Goal: Task Accomplishment & Management: Manage account settings

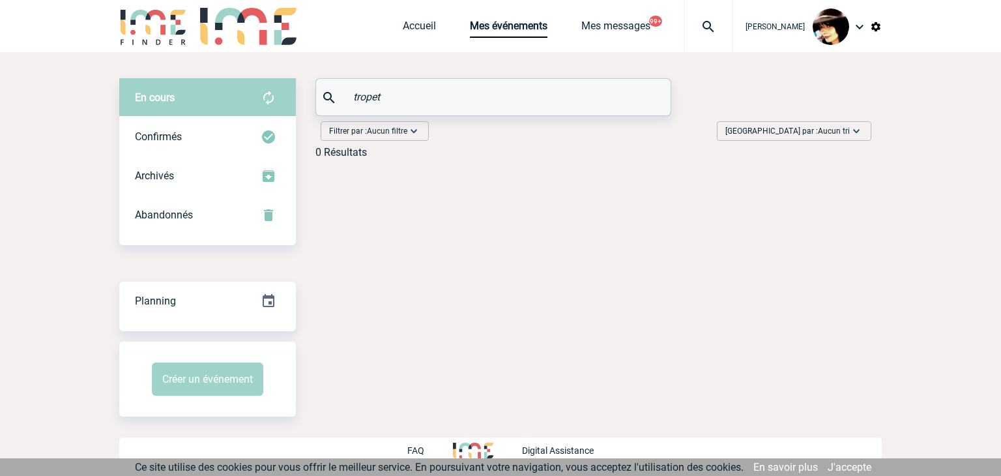
click at [696, 24] on img at bounding box center [708, 27] width 47 height 16
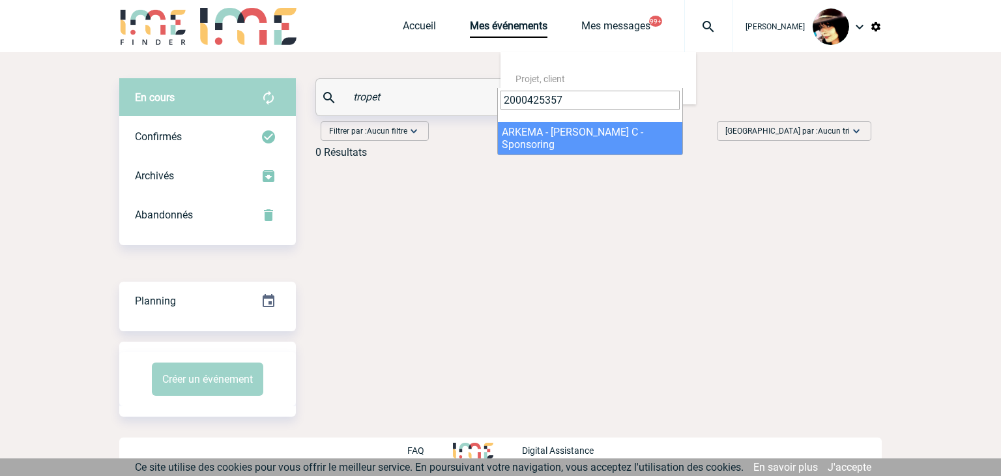
type input "2000425357"
select select "24858"
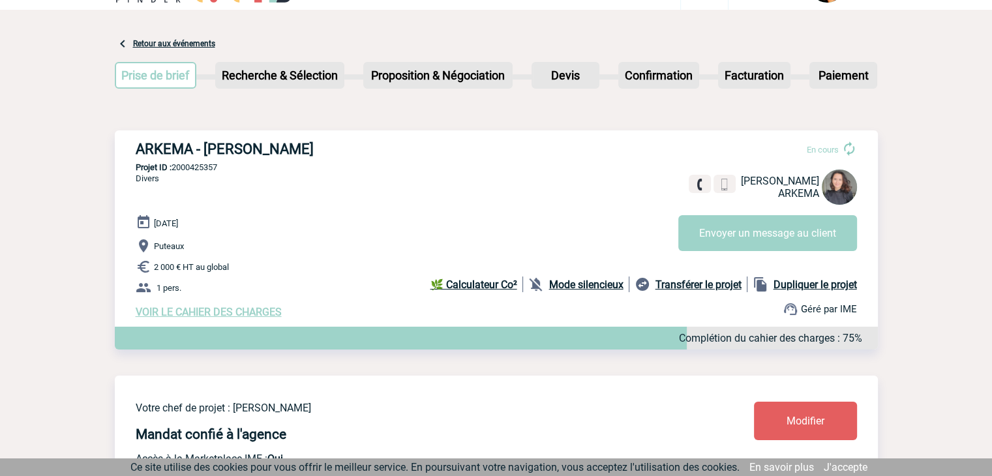
scroll to position [65, 0]
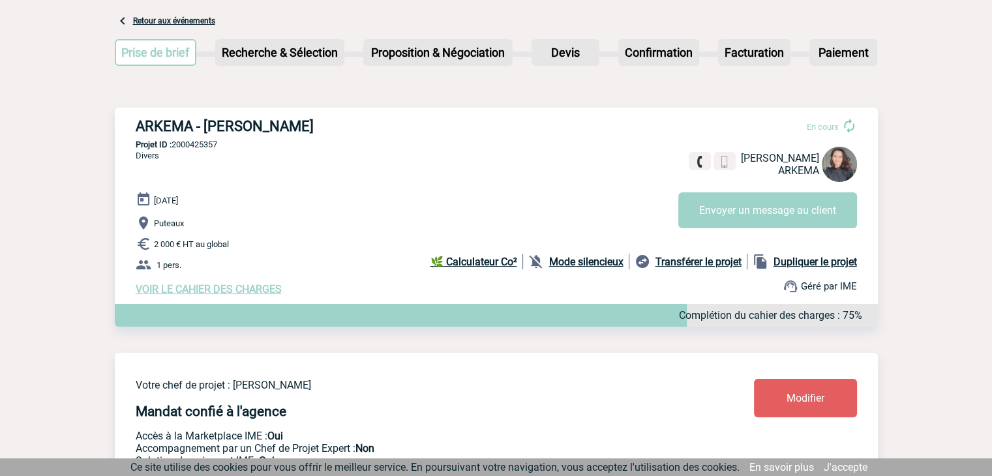
click at [793, 393] on link "Modifier" at bounding box center [805, 398] width 103 height 38
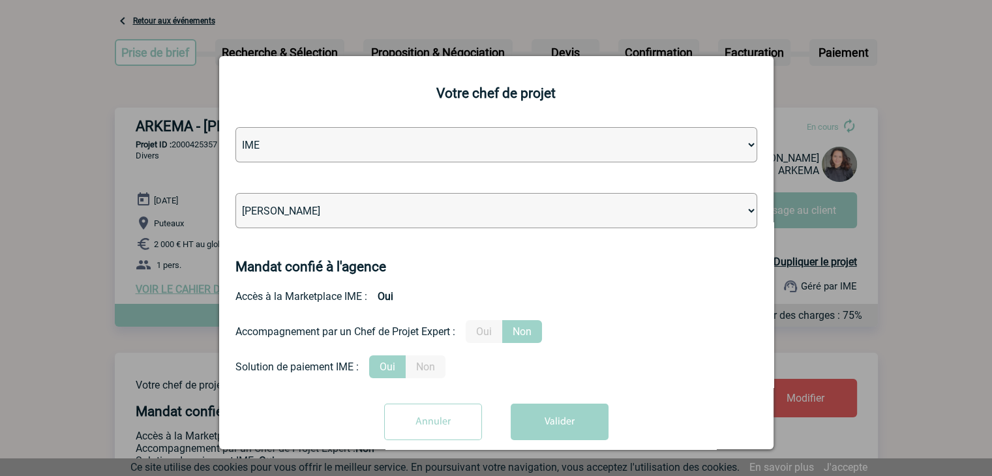
click at [448, 214] on select "Léa PITTIGLIO Yanis DE CLERCQ Victor KALB Jean-Chris NTAMACK Stefan MILADINOVIC…" at bounding box center [495, 210] width 521 height 35
click at [408, 213] on select "Léa PITTIGLIO Yanis DE CLERCQ Victor KALB Jean-Chris NTAMACK Stefan MILADINOVIC…" at bounding box center [495, 210] width 521 height 35
select select "132752"
click at [545, 416] on button "Valider" at bounding box center [559, 422] width 98 height 37
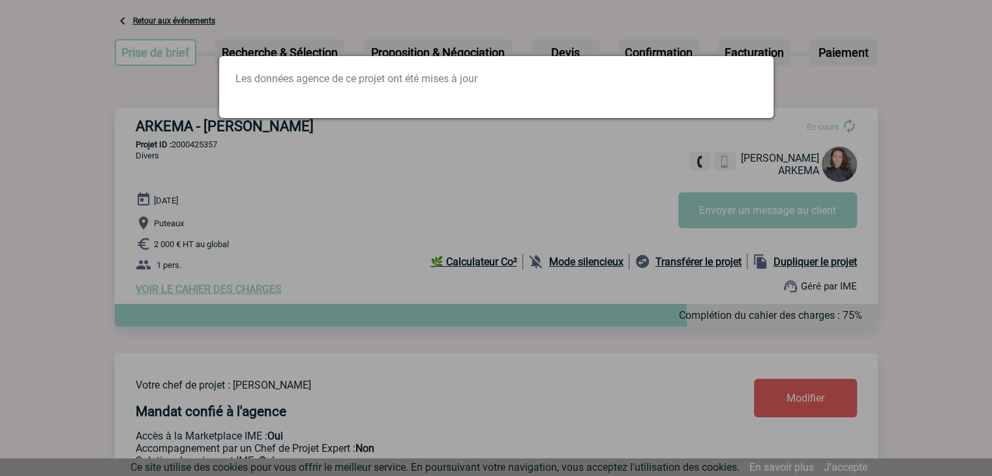
click at [293, 29] on div at bounding box center [496, 238] width 992 height 476
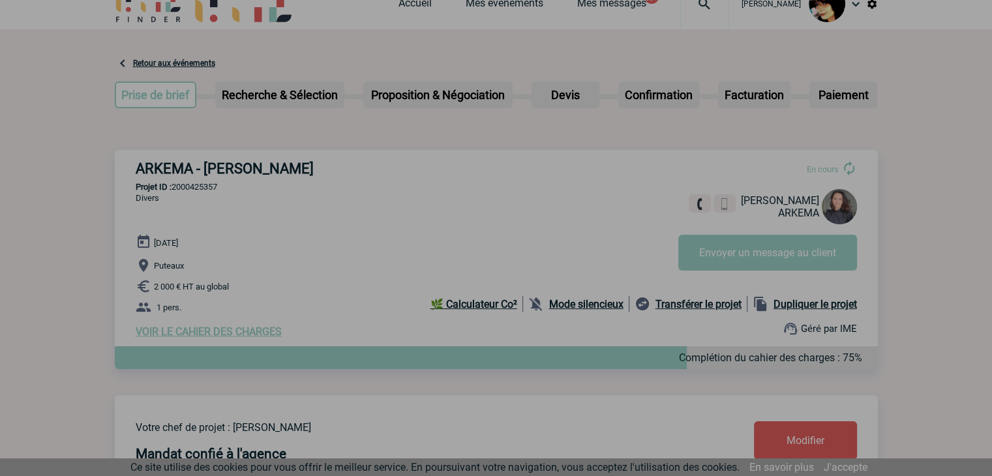
scroll to position [0, 0]
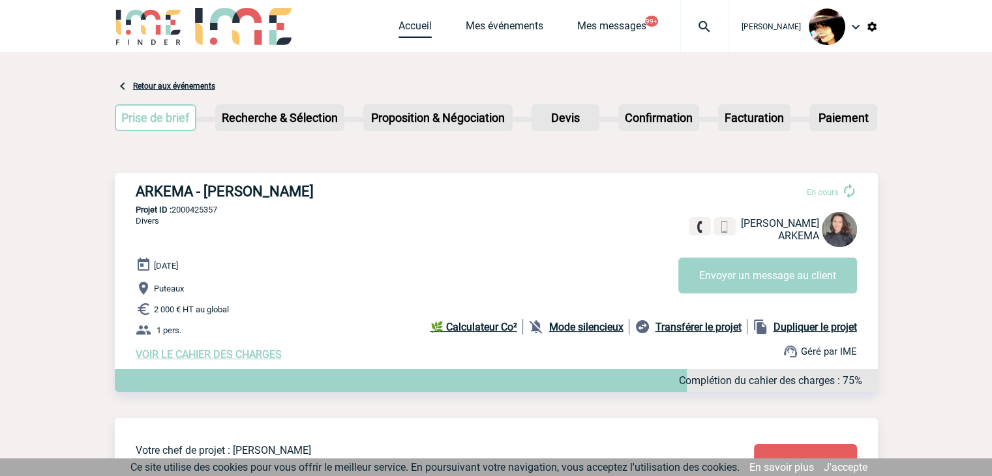
click at [398, 30] on link "Accueil" at bounding box center [414, 29] width 33 height 18
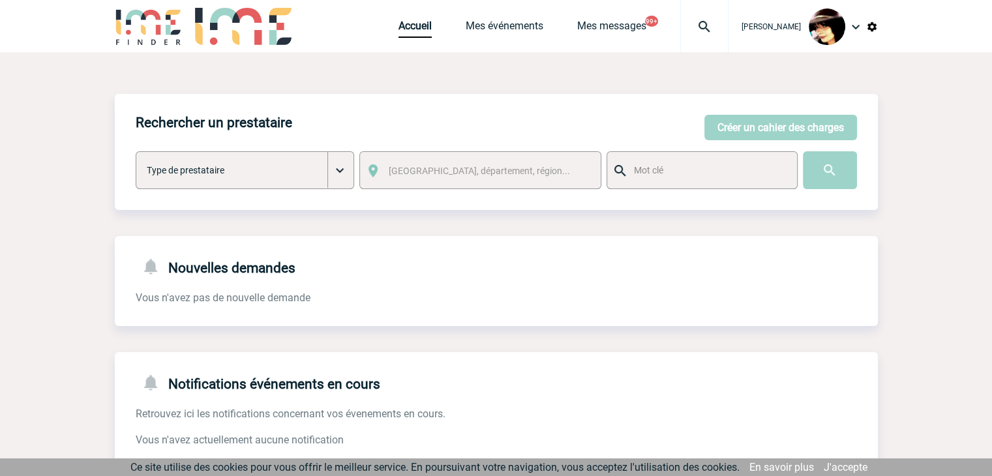
click at [691, 23] on img at bounding box center [704, 27] width 47 height 16
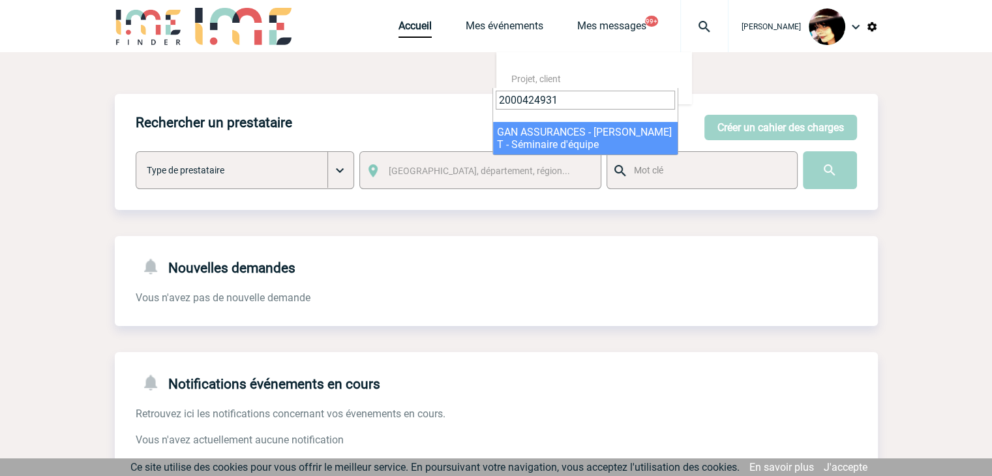
type input "2000424931"
select select "24432"
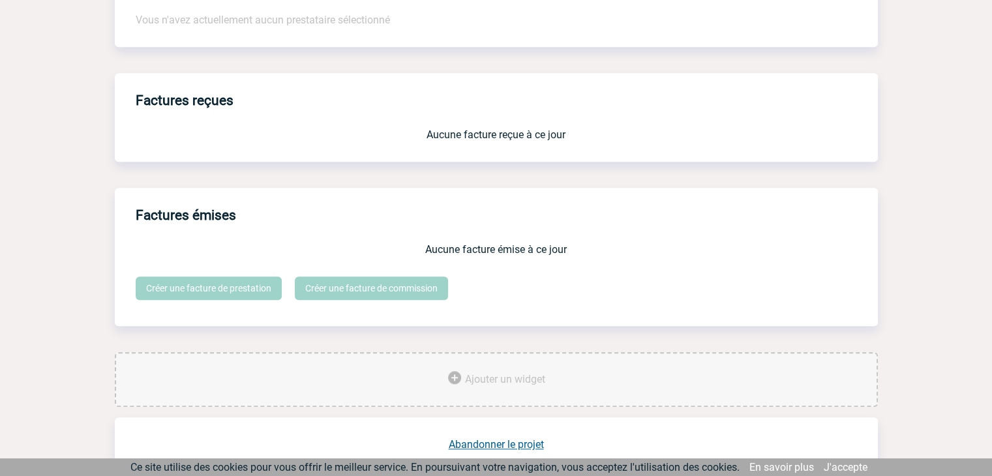
scroll to position [1078, 0]
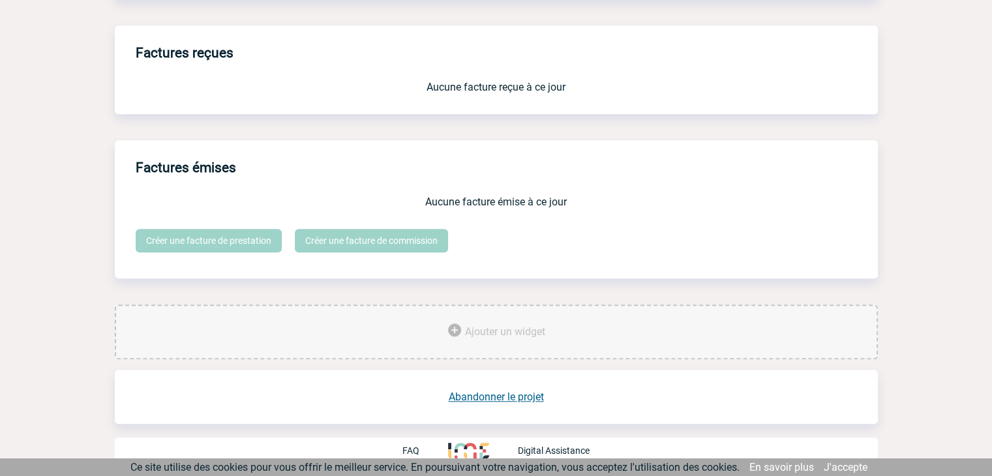
click at [474, 392] on link "Abandonner le projet" at bounding box center [495, 396] width 95 height 12
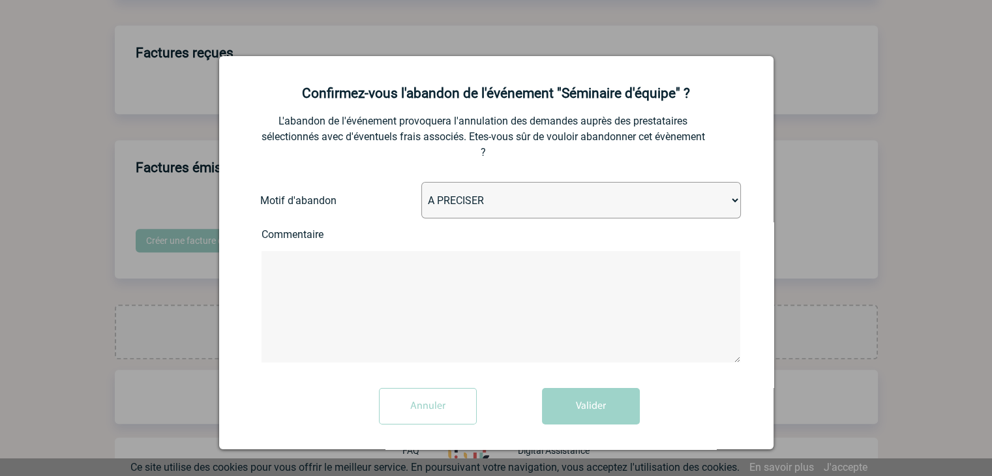
click at [435, 191] on select "A PRECISER Projet annulé Projet reporté Evénement organisé en interne A fait ap…" at bounding box center [580, 200] width 319 height 37
select select "ABANDON_PROJET_02"
click at [421, 183] on select "A PRECISER Projet annulé Projet reporté Evénement organisé en interne A fait ap…" at bounding box center [580, 200] width 319 height 37
click at [569, 397] on button "Valider" at bounding box center [591, 406] width 98 height 37
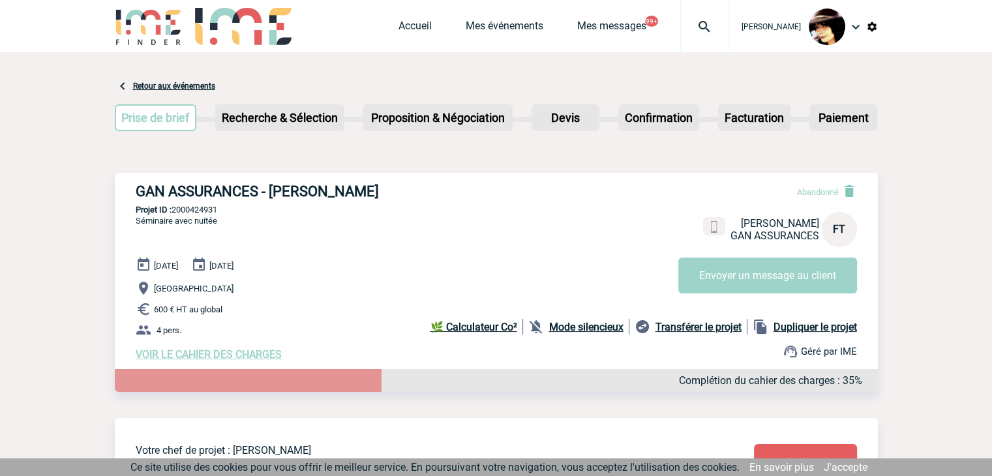
click at [691, 29] on img at bounding box center [704, 27] width 47 height 16
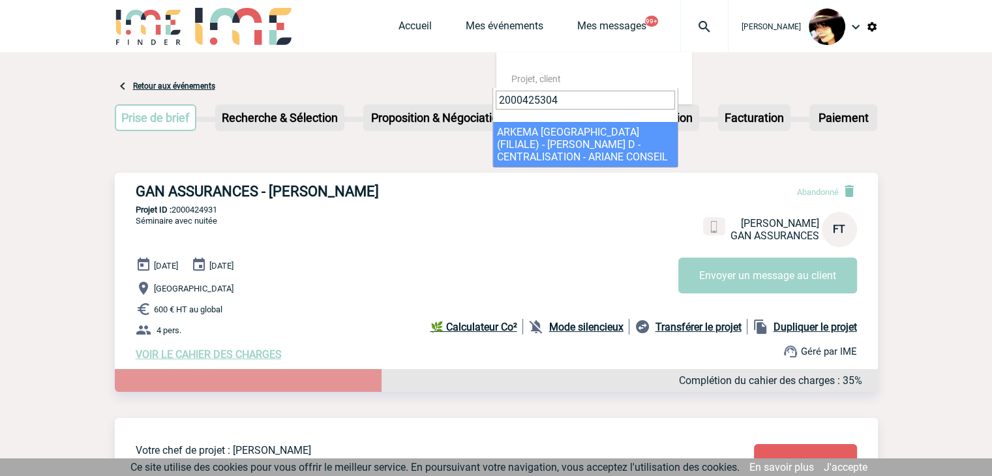
type input "2000425304"
select select "24805"
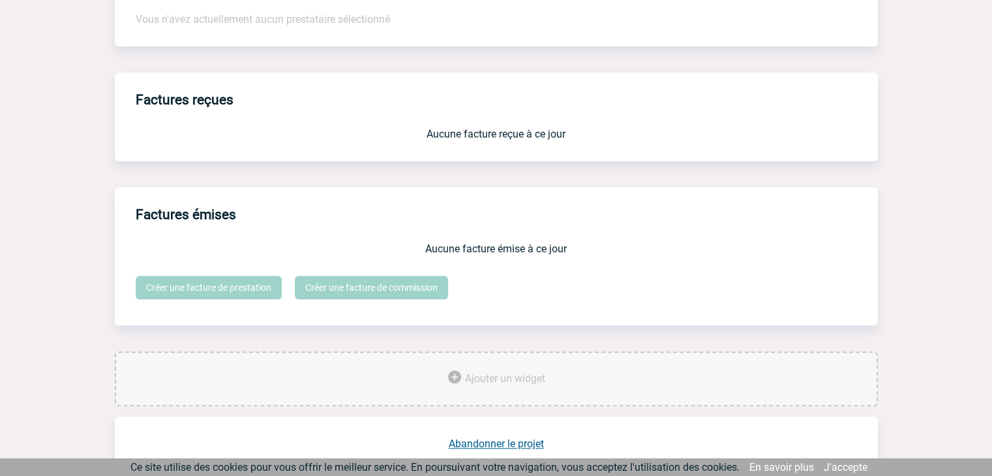
scroll to position [1078, 0]
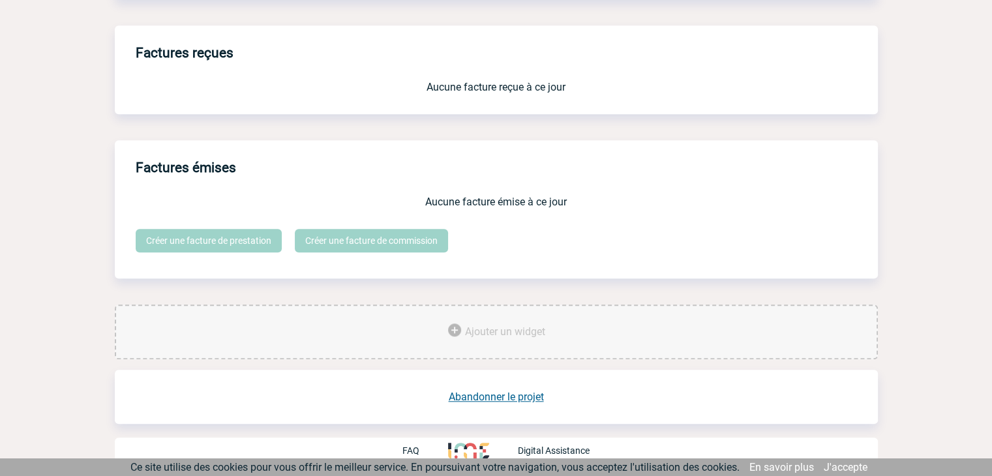
click at [469, 398] on link "Abandonner le projet" at bounding box center [495, 396] width 95 height 12
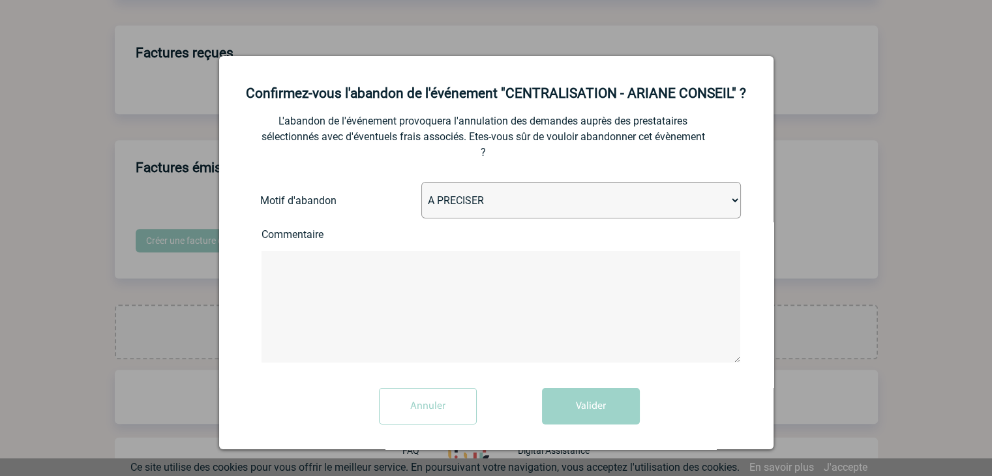
click at [454, 201] on select "A PRECISER Projet annulé Projet reporté Evénement organisé en interne A fait ap…" at bounding box center [580, 200] width 319 height 37
select select "ABANDON_PROJET_13"
click at [421, 183] on select "A PRECISER Projet annulé Projet reporté Evénement organisé en interne A fait ap…" at bounding box center [580, 200] width 319 height 37
click at [591, 405] on button "Valider" at bounding box center [591, 406] width 98 height 37
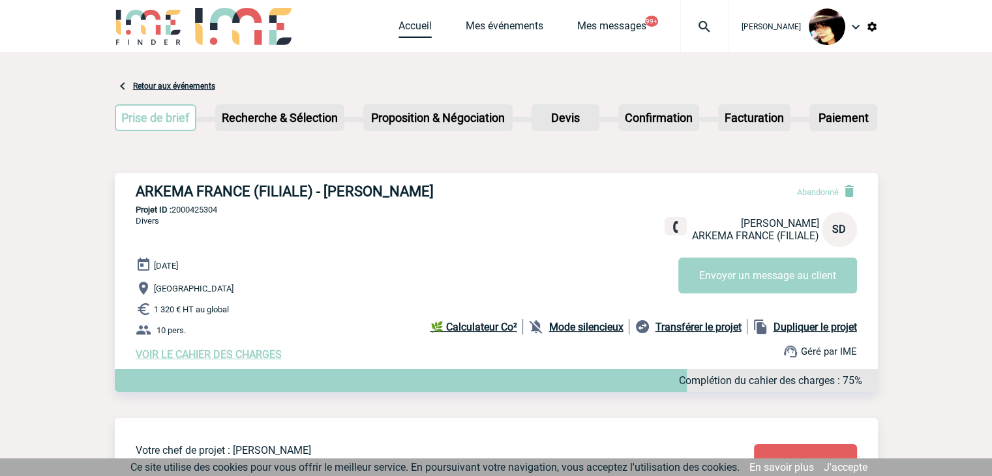
click at [398, 31] on link "Accueil" at bounding box center [414, 29] width 33 height 18
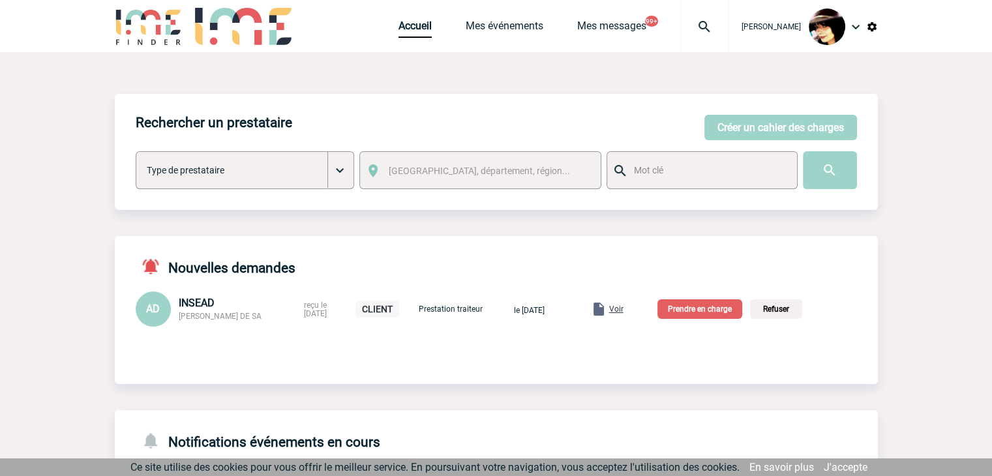
click at [623, 312] on span "Voir" at bounding box center [616, 308] width 14 height 9
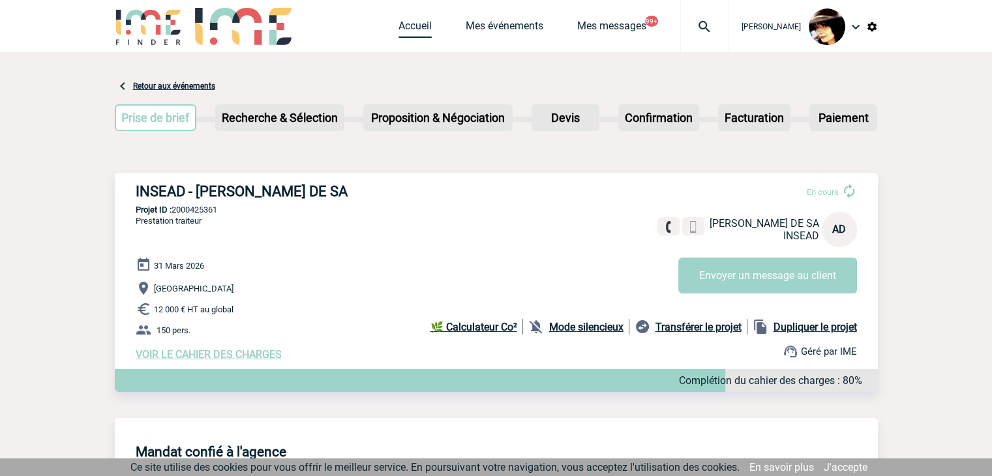
click at [398, 35] on link "Accueil" at bounding box center [414, 29] width 33 height 18
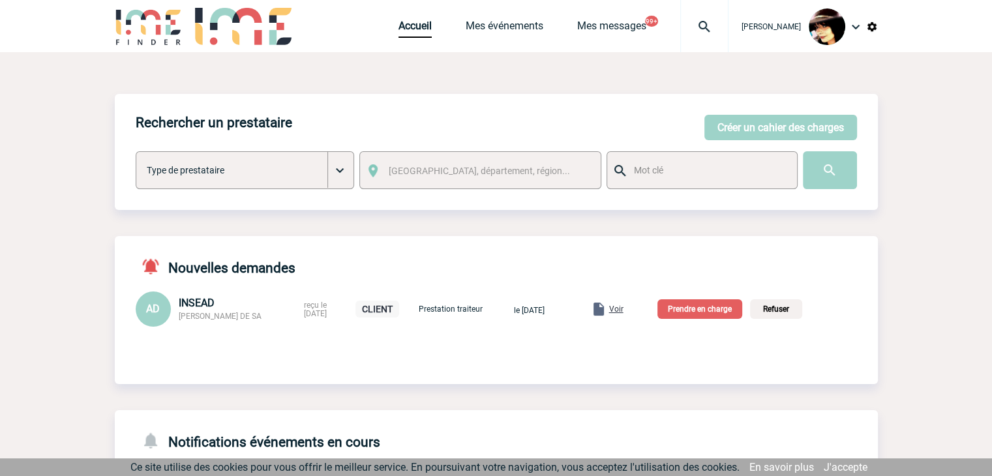
click at [694, 309] on p "Prendre en charge" at bounding box center [699, 309] width 85 height 20
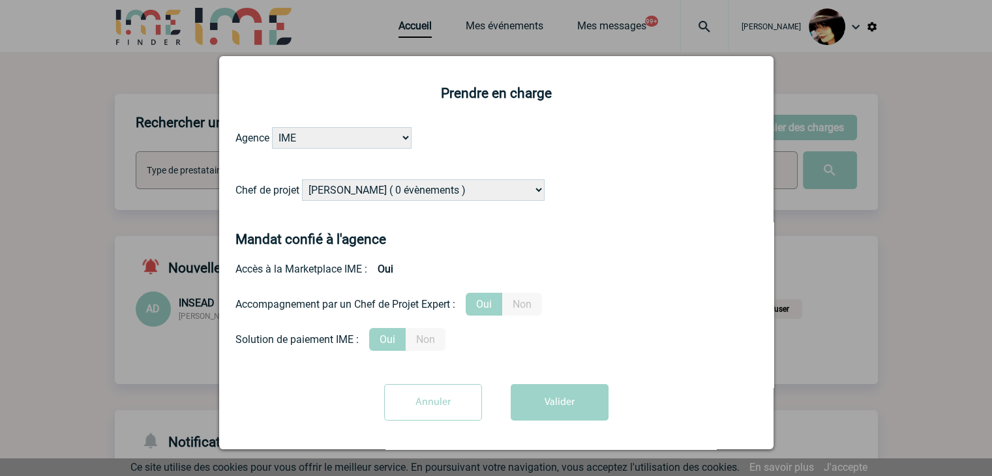
click at [438, 194] on select "Alizée VERLAGUET ( 0 évènements ) Anne GIRAUD ( 1196 évènements ) Anne-François…" at bounding box center [423, 190] width 242 height 22
select select "103019"
click at [302, 180] on select "Alizée VERLAGUET ( 0 évènements ) Anne GIRAUD ( 1196 évènements ) Anne-François…" at bounding box center [423, 190] width 242 height 22
click at [528, 396] on button "Valider" at bounding box center [559, 402] width 98 height 37
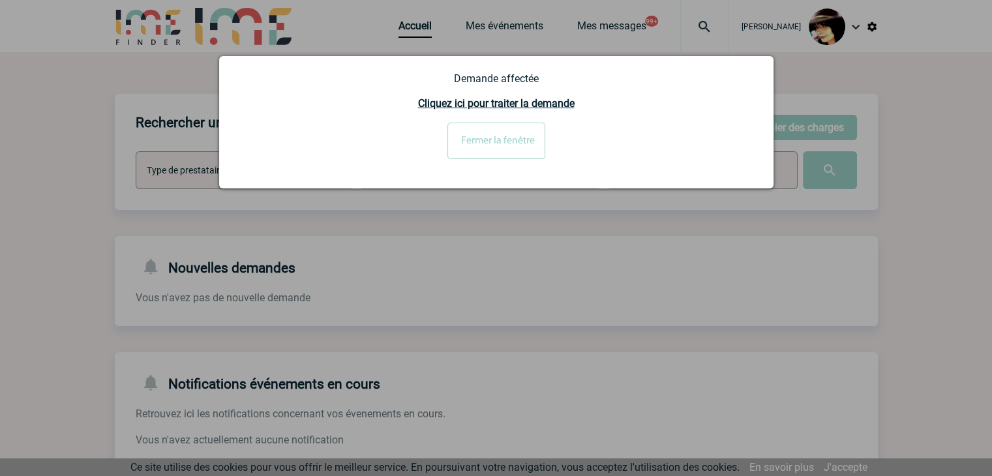
click at [454, 135] on input "Fermer la fenêtre" at bounding box center [496, 141] width 98 height 37
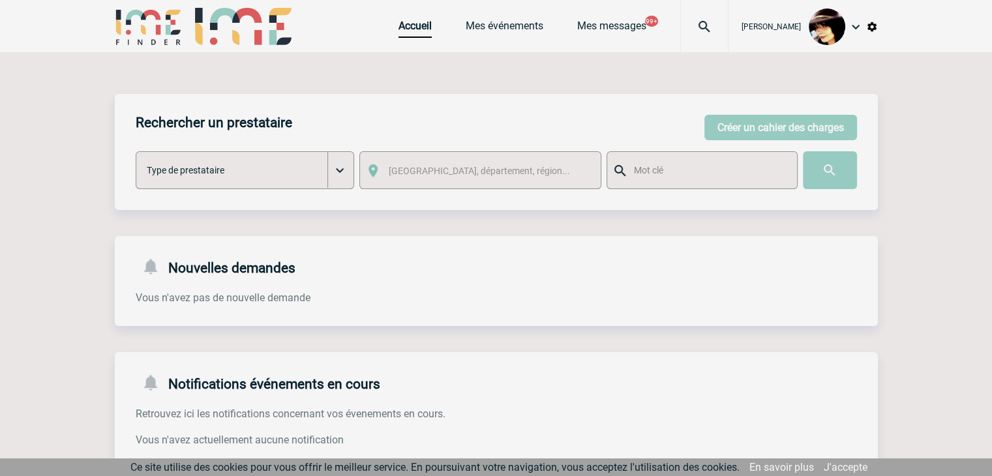
click at [399, 31] on div at bounding box center [496, 238] width 992 height 476
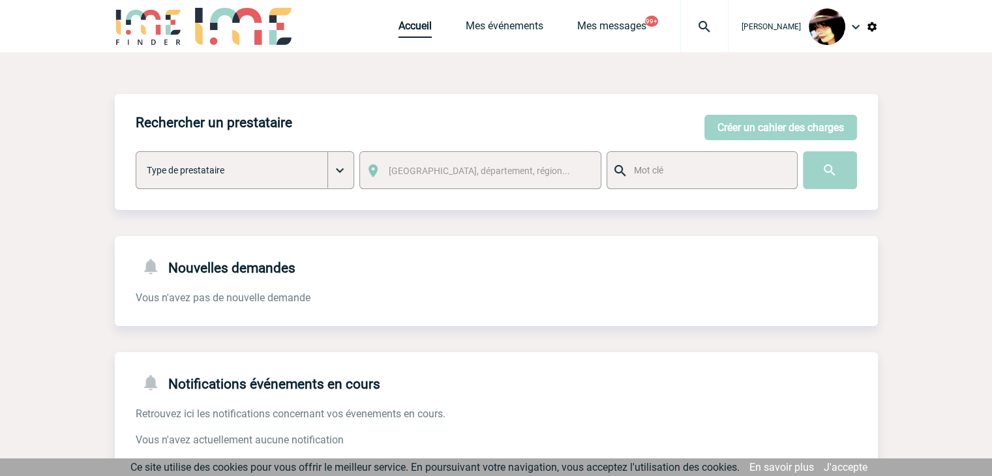
click at [399, 31] on link "Accueil" at bounding box center [414, 29] width 33 height 18
click at [482, 18] on div "Accueil Mes événements Mes messages 99+ Projet, client Projet, client" at bounding box center [563, 26] width 330 height 52
click at [482, 20] on link "Mes événements" at bounding box center [504, 29] width 78 height 18
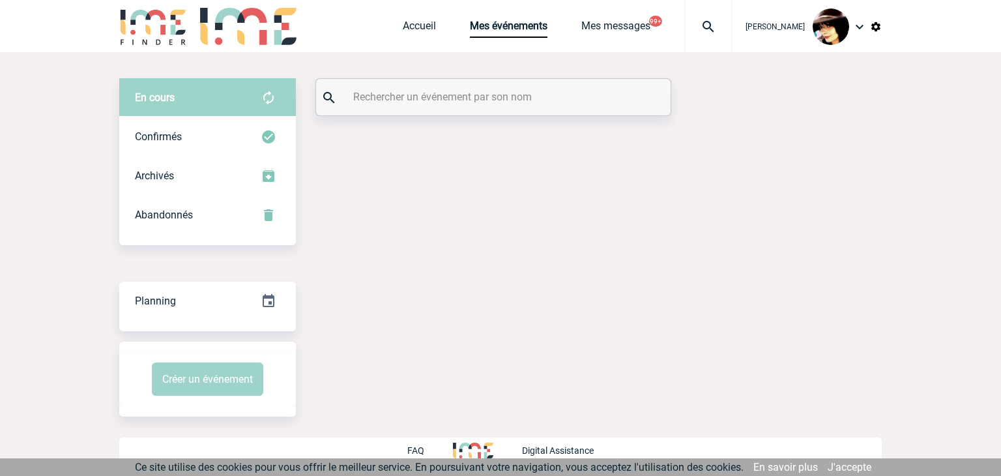
click at [430, 87] on input "text" at bounding box center [495, 96] width 290 height 19
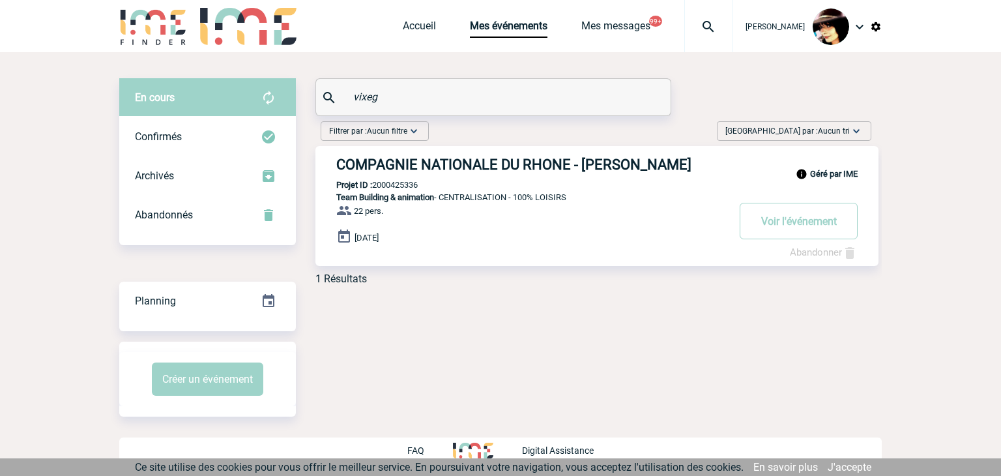
drag, startPoint x: 390, startPoint y: 100, endPoint x: 319, endPoint y: 97, distance: 71.1
click at [319, 97] on div "vixeg" at bounding box center [493, 97] width 355 height 37
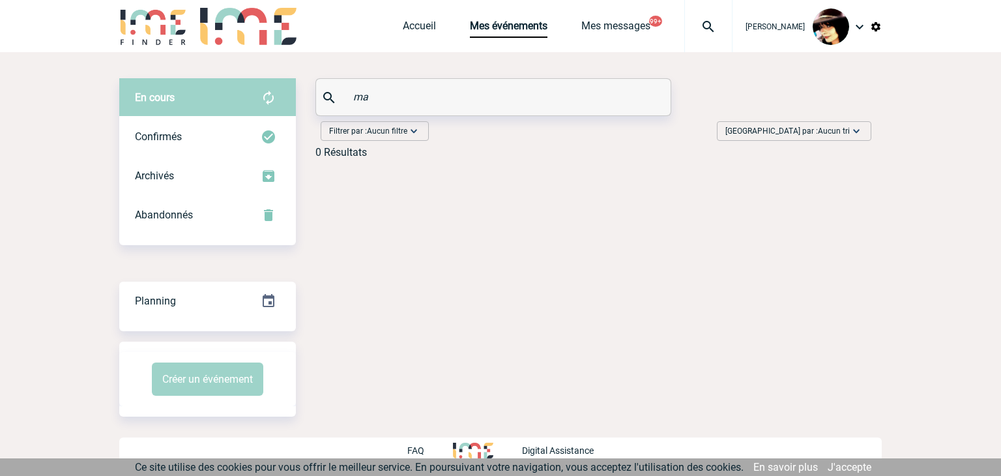
type input "m"
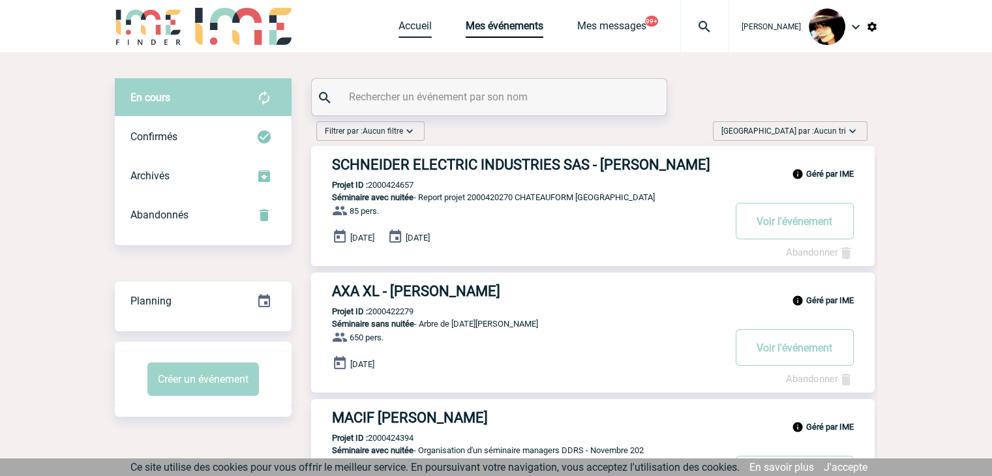
click at [402, 27] on link "Accueil" at bounding box center [414, 29] width 33 height 18
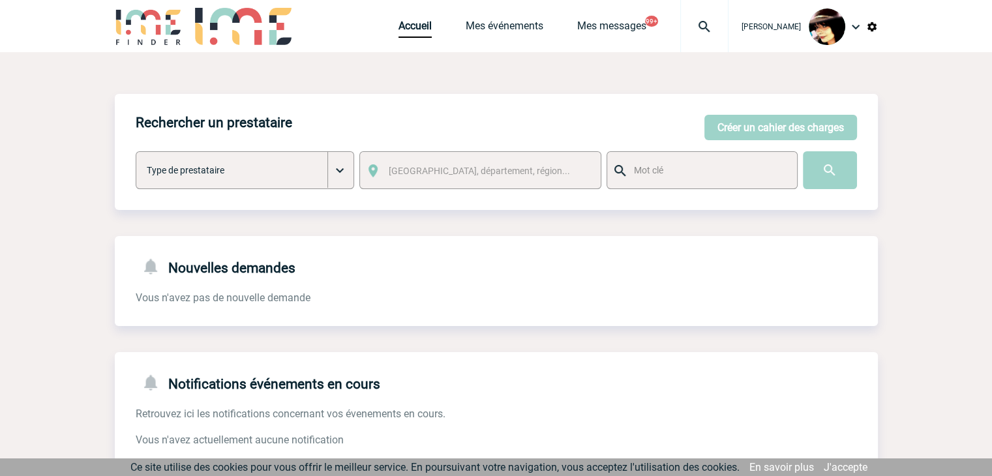
click at [691, 29] on img at bounding box center [704, 27] width 47 height 16
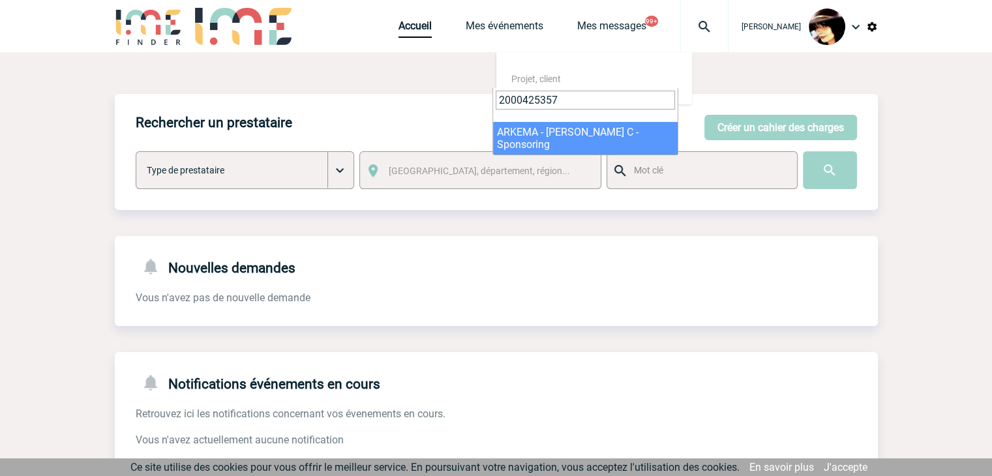
type input "2000425357"
drag, startPoint x: 538, startPoint y: 133, endPoint x: 527, endPoint y: 134, distance: 11.1
select select "24858"
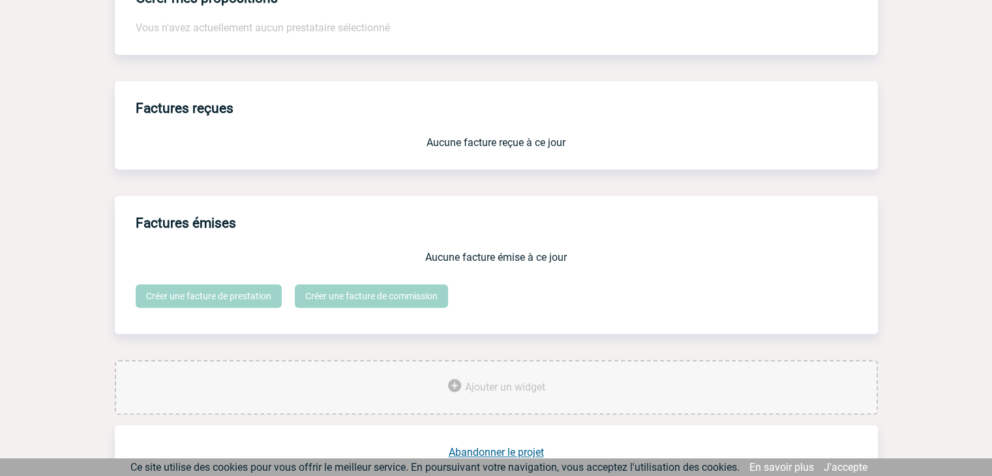
scroll to position [1078, 0]
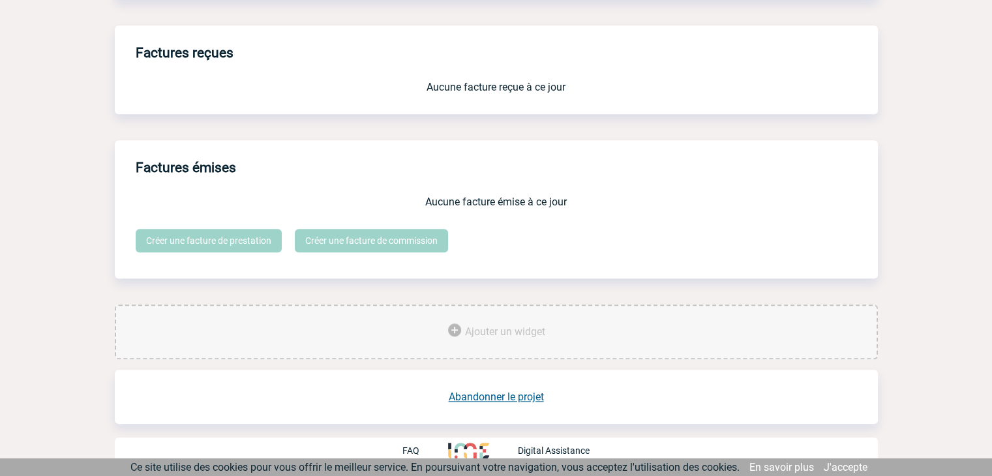
click at [503, 402] on div "Abandonner le projet" at bounding box center [496, 397] width 763 height 54
click at [503, 400] on link "Abandonner le projet" at bounding box center [495, 396] width 95 height 12
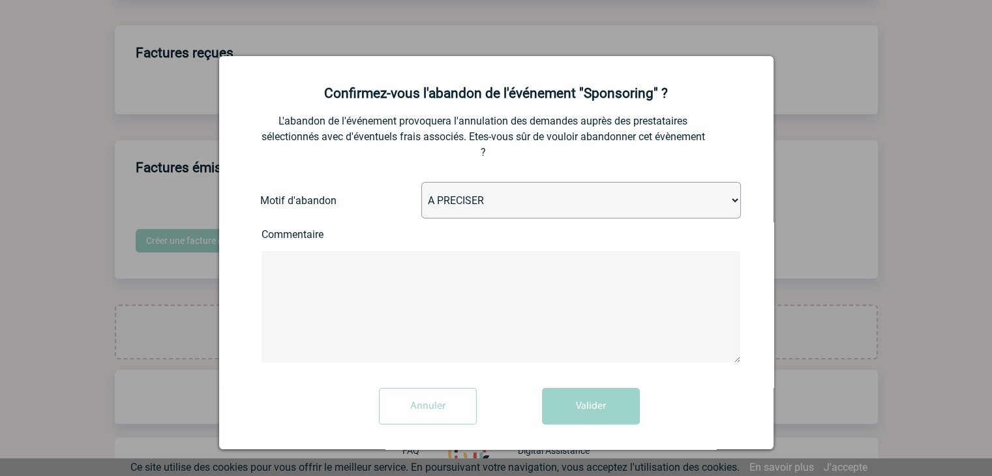
click at [458, 194] on select "A PRECISER Projet annulé Projet reporté Evénement organisé en interne A fait ap…" at bounding box center [580, 200] width 319 height 37
select select "ABANDON_PROJET_07"
click at [421, 183] on select "A PRECISER Projet annulé Projet reporté Evénement organisé en interne A fait ap…" at bounding box center [580, 200] width 319 height 37
click at [576, 408] on button "Valider" at bounding box center [591, 406] width 98 height 37
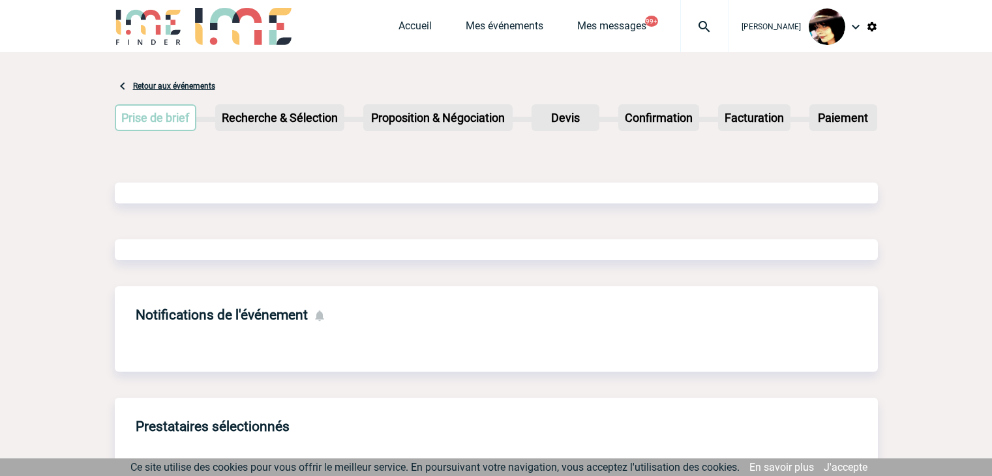
scroll to position [623, 0]
